Goal: Information Seeking & Learning: Check status

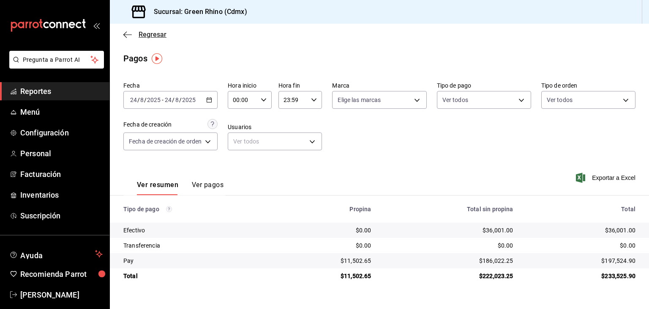
click at [144, 32] on span "Regresar" at bounding box center [153, 34] width 28 height 8
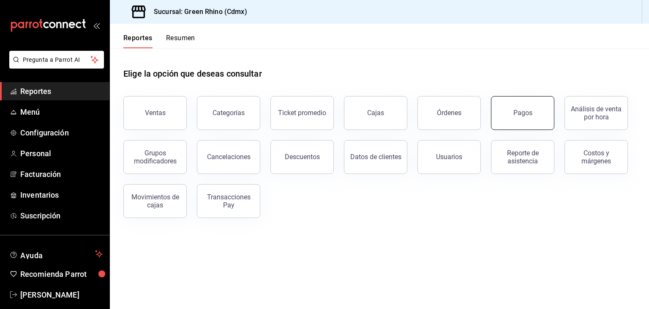
click at [522, 117] on button "Pagos" at bounding box center [522, 113] width 63 height 34
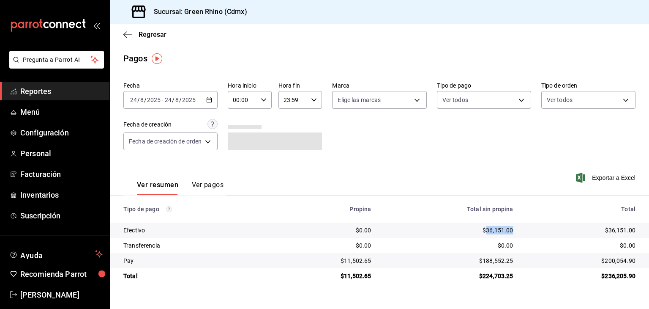
drag, startPoint x: 494, startPoint y: 231, endPoint x: 485, endPoint y: 230, distance: 9.8
click at [485, 230] on td "$36,151.00" at bounding box center [449, 229] width 142 height 15
copy div "36,151.00"
drag, startPoint x: 373, startPoint y: 277, endPoint x: 352, endPoint y: 272, distance: 21.4
click at [347, 278] on td "$11,502.65" at bounding box center [325, 275] width 105 height 15
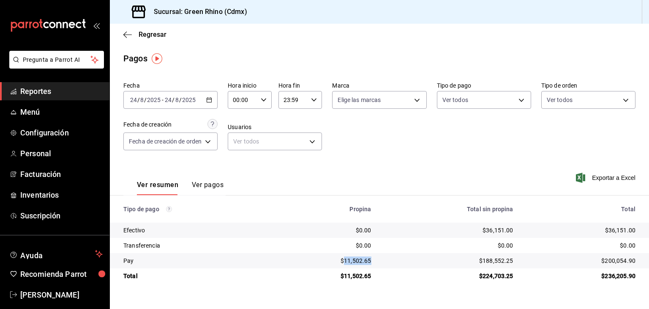
drag, startPoint x: 377, startPoint y: 262, endPoint x: 347, endPoint y: 263, distance: 30.5
click at [347, 263] on td "$11,502.65" at bounding box center [325, 260] width 105 height 15
copy div "11,502.65"
click at [144, 34] on span "Regresar" at bounding box center [153, 34] width 28 height 8
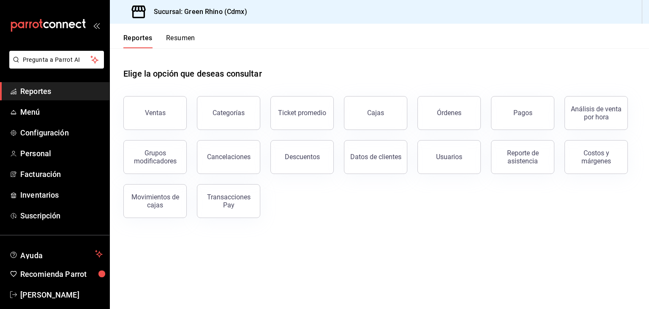
click at [175, 39] on button "Resumen" at bounding box center [180, 41] width 29 height 14
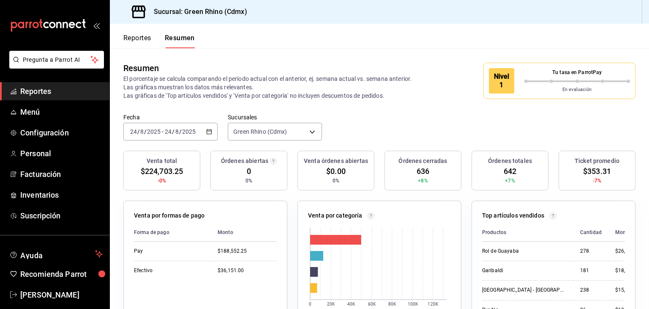
click at [558, 87] on p "En evaluación" at bounding box center [578, 89] width 106 height 7
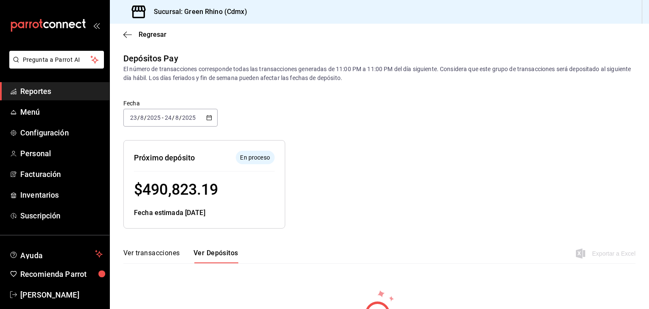
click at [363, 135] on div at bounding box center [416, 177] width 263 height 102
drag, startPoint x: 189, startPoint y: 189, endPoint x: 142, endPoint y: 185, distance: 47.1
click at [142, 186] on div "$ 490,823.19" at bounding box center [204, 189] width 141 height 23
copy span "490,823.19"
click at [355, 148] on div at bounding box center [416, 177] width 263 height 102
